Goal: Transaction & Acquisition: Purchase product/service

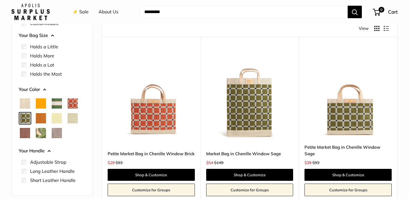
scroll to position [79, 0]
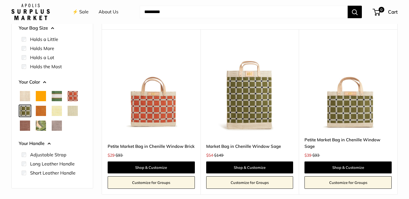
click at [40, 96] on span "Orange" at bounding box center [41, 96] width 10 height 10
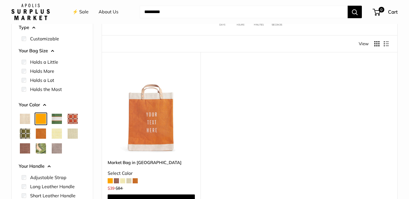
scroll to position [75, 0]
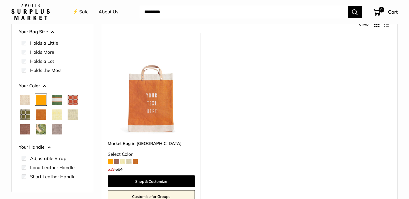
click at [136, 162] on span at bounding box center [135, 161] width 5 height 5
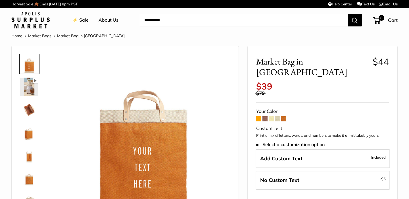
click at [27, 132] on img at bounding box center [29, 132] width 18 height 18
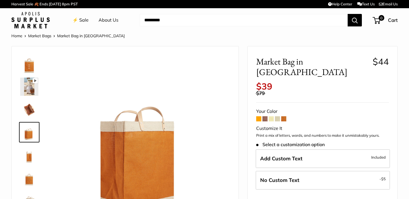
click at [29, 106] on img at bounding box center [29, 109] width 18 height 18
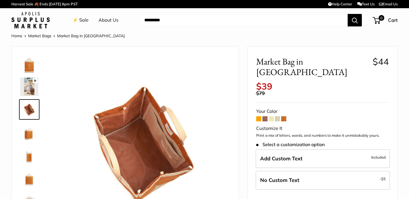
click at [30, 178] on img at bounding box center [29, 178] width 18 height 18
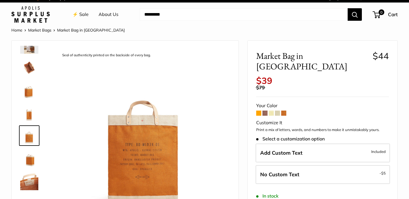
scroll to position [28, 0]
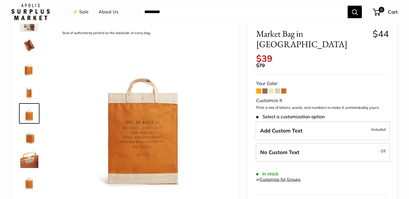
click at [258, 88] on span at bounding box center [258, 90] width 5 height 5
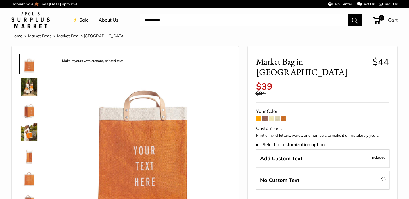
click at [29, 112] on img at bounding box center [29, 109] width 18 height 18
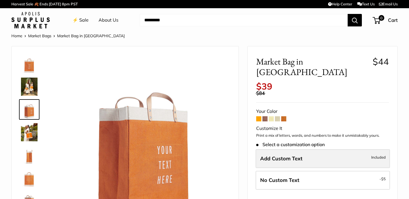
click at [284, 155] on span "Add Custom Text" at bounding box center [281, 158] width 42 height 7
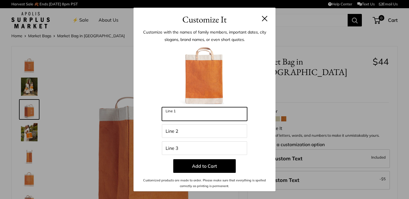
click at [204, 116] on input "Line 1" at bounding box center [204, 114] width 85 height 14
type input "******"
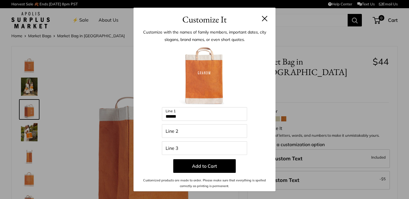
click at [266, 20] on button at bounding box center [265, 19] width 6 height 6
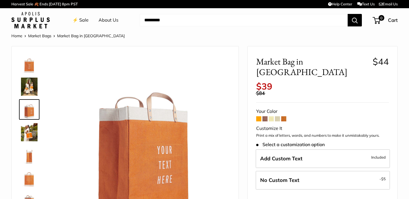
click at [259, 116] on span at bounding box center [258, 118] width 5 height 5
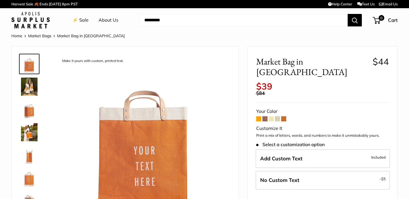
click at [259, 116] on span at bounding box center [258, 118] width 5 height 5
click at [284, 116] on span at bounding box center [283, 118] width 5 height 5
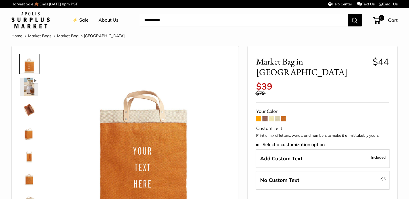
click at [32, 91] on img at bounding box center [29, 87] width 18 height 18
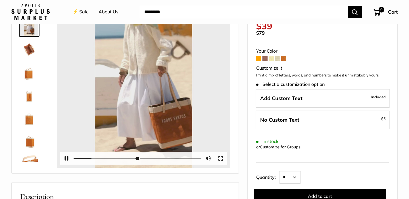
scroll to position [62, 0]
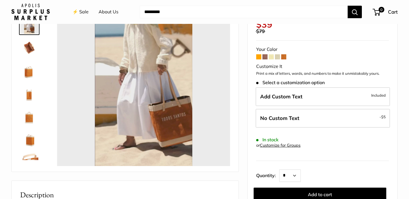
click at [258, 54] on span at bounding box center [258, 56] width 5 height 5
type input "*****"
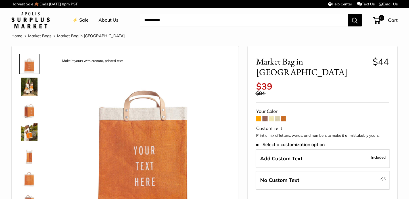
click at [29, 87] on img at bounding box center [29, 87] width 18 height 18
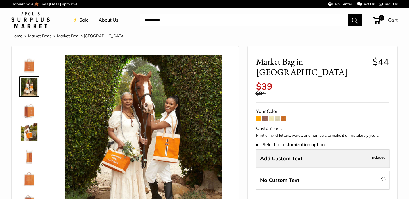
click at [286, 155] on span "Add Custom Text" at bounding box center [281, 158] width 42 height 7
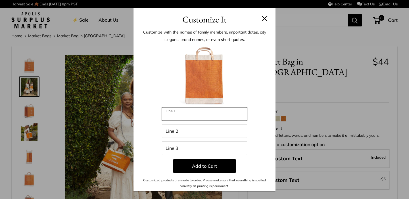
click at [182, 118] on input "Line 1" at bounding box center [204, 114] width 85 height 14
type input "*******"
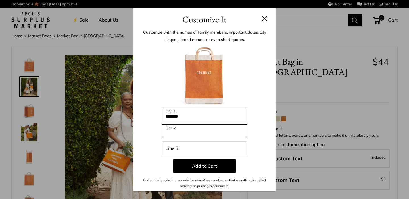
click at [175, 131] on input "Line 2" at bounding box center [204, 131] width 85 height 14
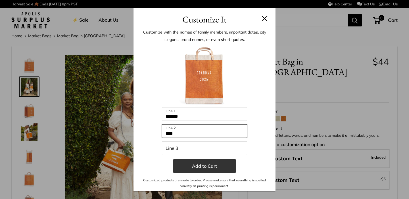
type input "****"
click at [204, 165] on button "Add to Cart" at bounding box center [204, 166] width 63 height 14
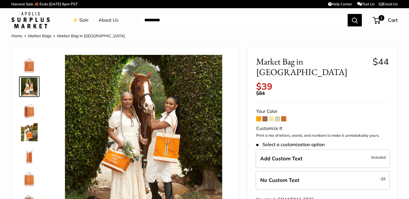
click at [257, 116] on span at bounding box center [258, 118] width 5 height 5
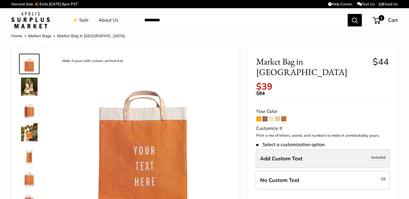
click at [280, 155] on span "Add Custom Text" at bounding box center [281, 158] width 42 height 7
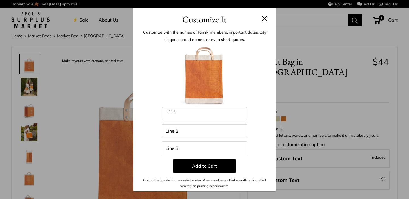
click at [211, 116] on input "Line 1" at bounding box center [204, 114] width 85 height 14
type input "****"
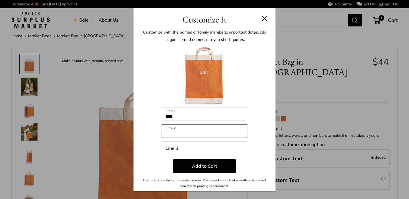
click at [196, 134] on input "Line 2" at bounding box center [204, 131] width 85 height 14
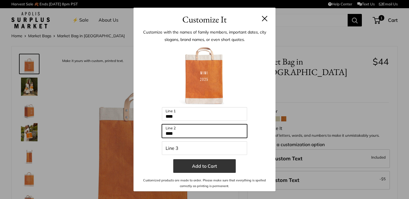
type input "****"
click at [206, 167] on button "Add to Cart" at bounding box center [204, 166] width 63 height 14
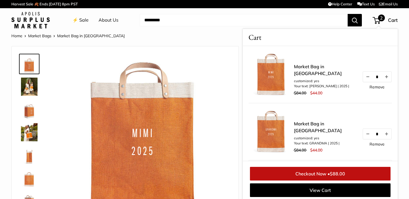
drag, startPoint x: 318, startPoint y: 191, endPoint x: 313, endPoint y: 172, distance: 19.5
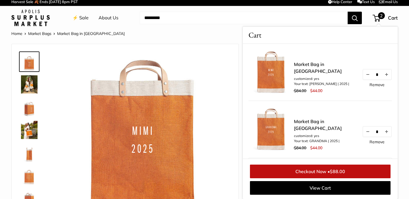
click at [186, 98] on img at bounding box center [143, 139] width 173 height 173
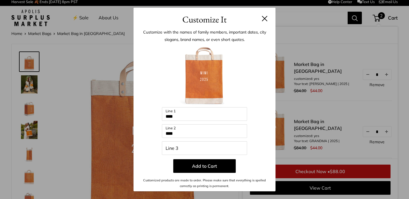
click at [263, 16] on button at bounding box center [265, 19] width 6 height 6
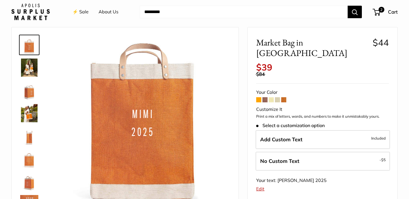
scroll to position [22, 0]
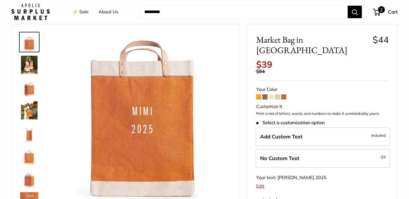
click at [376, 10] on span "2" at bounding box center [377, 12] width 8 height 7
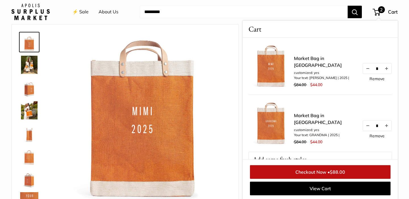
click at [269, 121] on img at bounding box center [271, 123] width 45 height 45
click at [303, 123] on link "Market Bag in [GEOGRAPHIC_DATA]" at bounding box center [325, 119] width 63 height 14
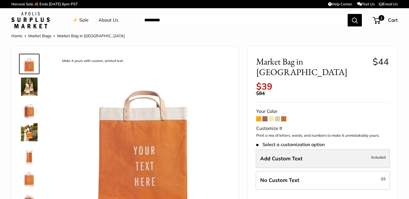
click at [290, 155] on span "Add Custom Text" at bounding box center [281, 158] width 42 height 7
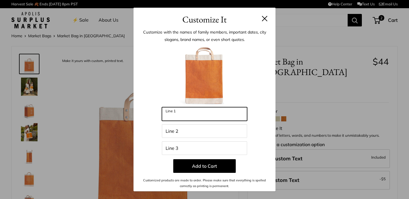
click at [230, 109] on input "Line 1" at bounding box center [204, 114] width 85 height 14
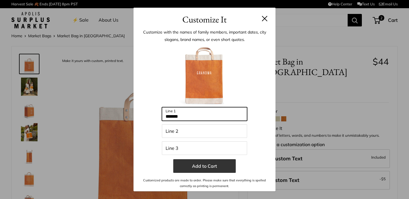
type input "*******"
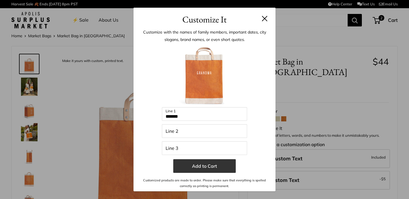
click at [212, 168] on button "Add to Cart" at bounding box center [204, 166] width 63 height 14
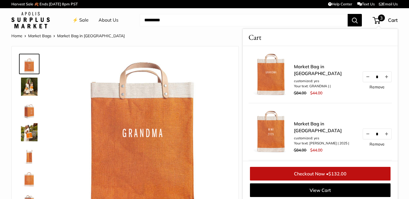
click at [320, 129] on link "Market Bag in [GEOGRAPHIC_DATA]" at bounding box center [325, 127] width 63 height 14
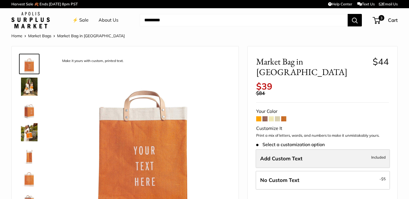
click at [275, 152] on label "Add Custom Text Included" at bounding box center [323, 158] width 134 height 19
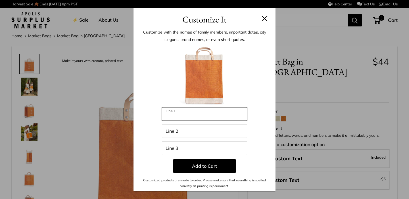
click at [189, 117] on input "Line 1" at bounding box center [204, 114] width 85 height 14
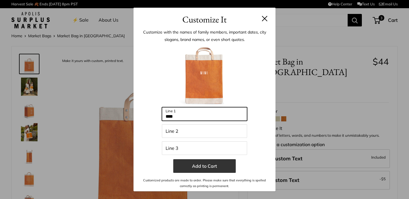
type input "****"
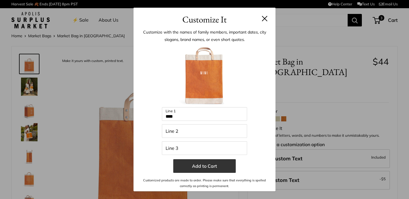
click at [206, 163] on button "Add to Cart" at bounding box center [204, 166] width 63 height 14
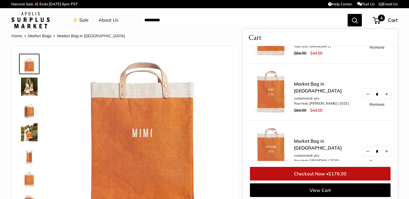
scroll to position [103, 0]
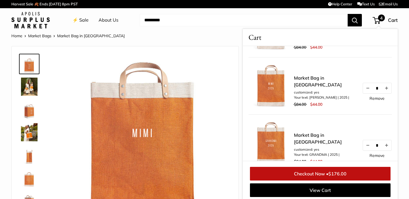
click at [378, 100] on link "Remove" at bounding box center [377, 98] width 15 height 4
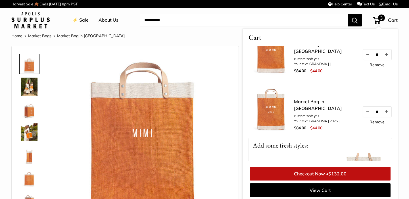
scroll to position [97, 0]
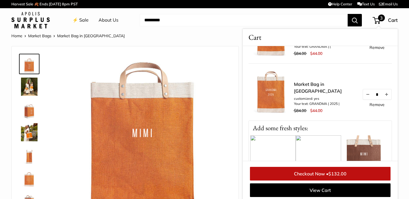
click at [375, 107] on link "Remove" at bounding box center [377, 105] width 15 height 4
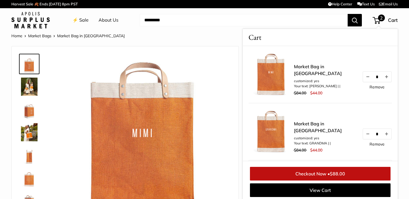
scroll to position [2, 0]
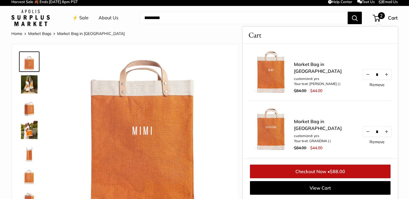
click at [28, 112] on img at bounding box center [29, 107] width 18 height 18
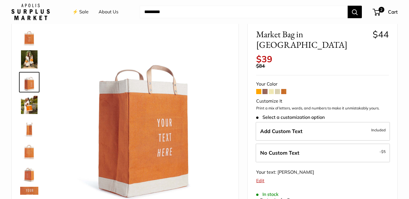
scroll to position [0, 0]
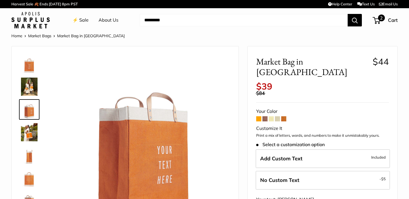
click at [379, 19] on span "2" at bounding box center [381, 18] width 7 height 7
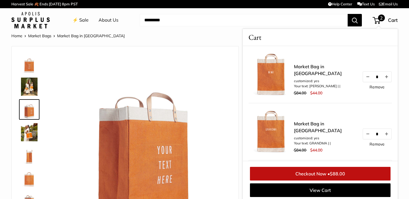
click at [318, 172] on link "Checkout Now • $88.00" at bounding box center [320, 174] width 141 height 14
